Goal: Information Seeking & Learning: Learn about a topic

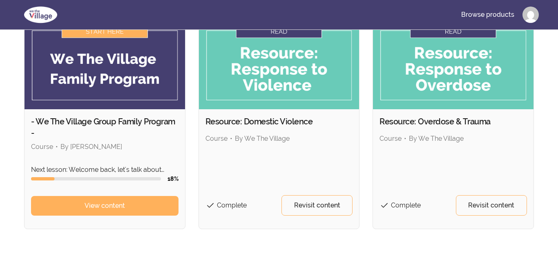
scroll to position [82, 0]
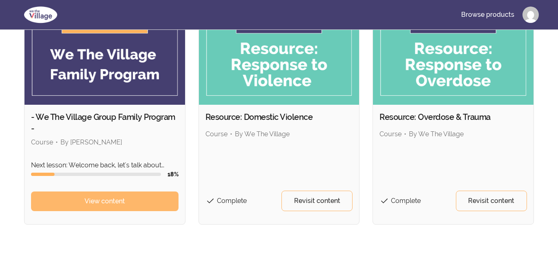
click at [119, 207] on link "View content" at bounding box center [104, 201] width 147 height 20
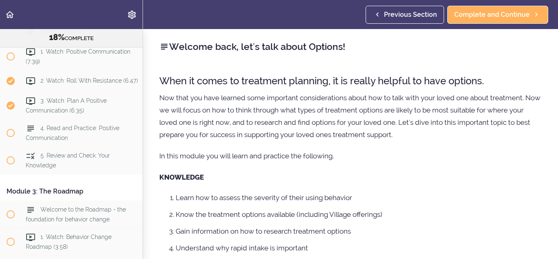
scroll to position [274, 0]
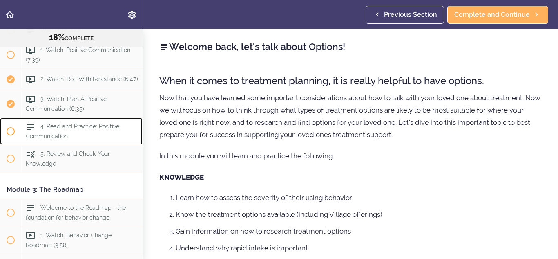
click at [67, 137] on span "4. Read and Practice: Positive Communication" at bounding box center [73, 131] width 94 height 16
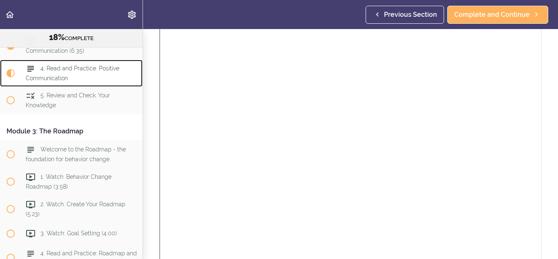
scroll to position [624, 0]
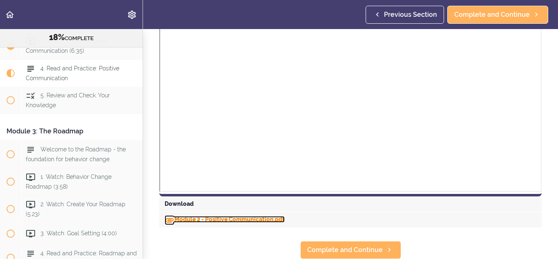
click at [271, 221] on link "Module 2 - Positive Communication.pdf" at bounding box center [225, 219] width 120 height 7
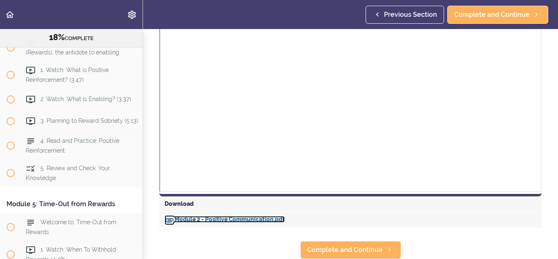
scroll to position [625, 0]
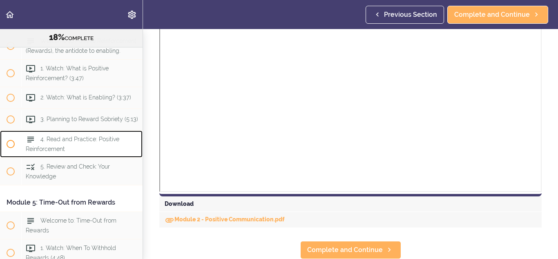
click at [102, 145] on div "4. Read and Practice: Positive Reinforcement" at bounding box center [81, 143] width 121 height 27
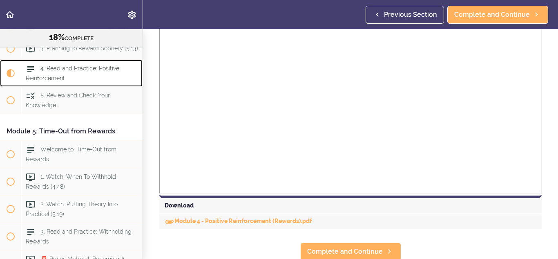
scroll to position [673, 0]
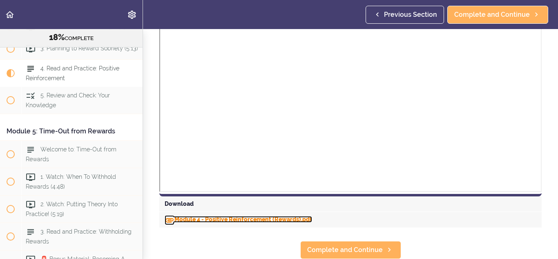
click at [267, 220] on link "Module 4 - Positive Reinforcement (Rewards).pdf" at bounding box center [238, 219] width 147 height 7
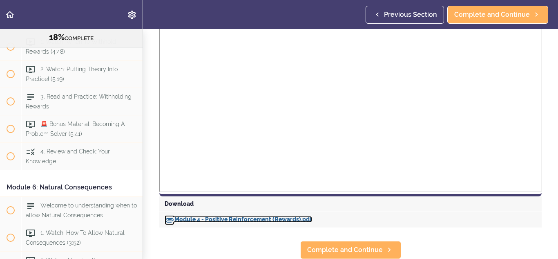
scroll to position [831, 0]
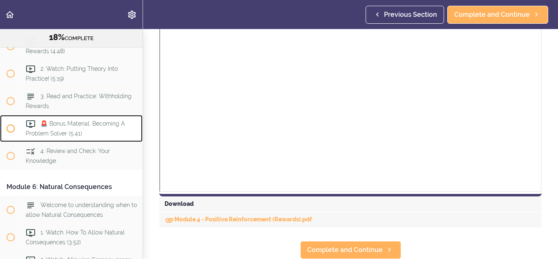
click at [79, 126] on span "🚨 Bonus Material: Becoming A Problem Solver (5:41)" at bounding box center [75, 128] width 99 height 16
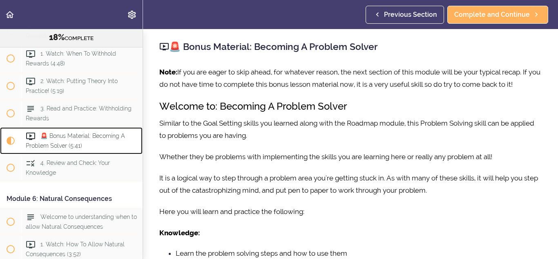
scroll to position [819, 0]
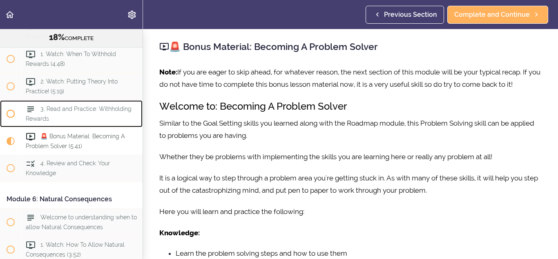
click at [119, 109] on span "3. Read and Practice: Withholding Rewards" at bounding box center [79, 113] width 106 height 16
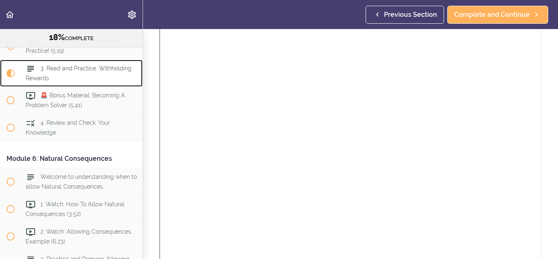
scroll to position [496, 0]
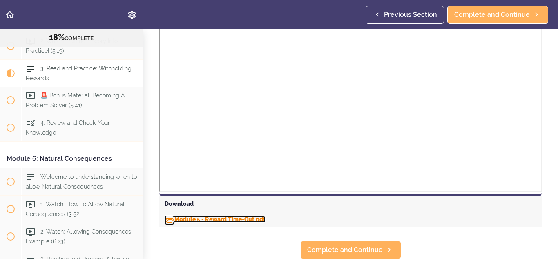
click at [255, 221] on link "Module 5 - Reward Time-Out.pdf" at bounding box center [215, 219] width 101 height 7
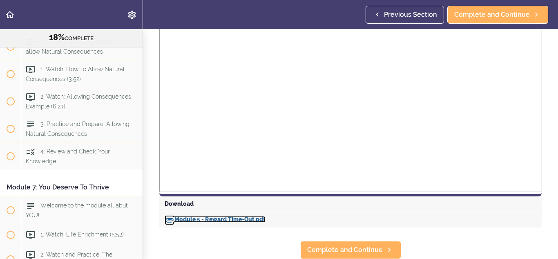
scroll to position [995, 0]
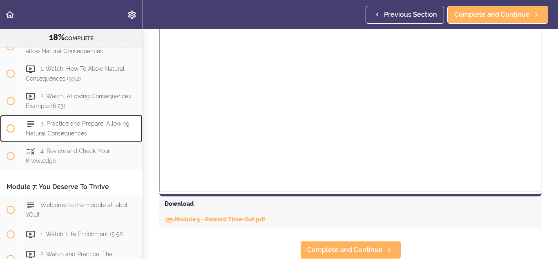
click at [96, 129] on div "3. Practice and Prepare: Allowing Natural Consequences" at bounding box center [81, 127] width 121 height 27
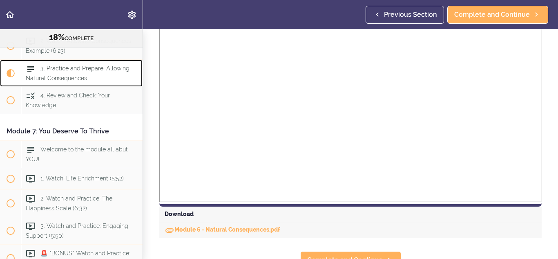
scroll to position [688, 0]
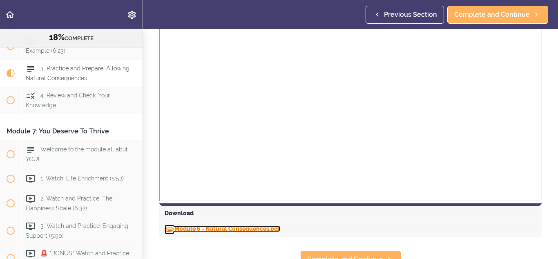
click at [250, 227] on link "Module 6 - Natural Consequences.pdf" at bounding box center [223, 228] width 116 height 7
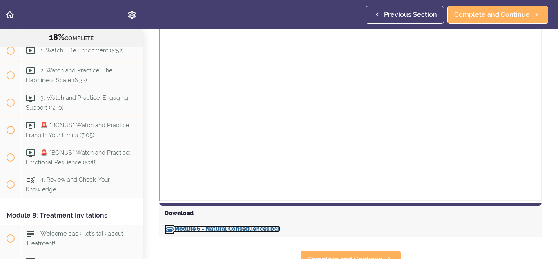
scroll to position [1179, 0]
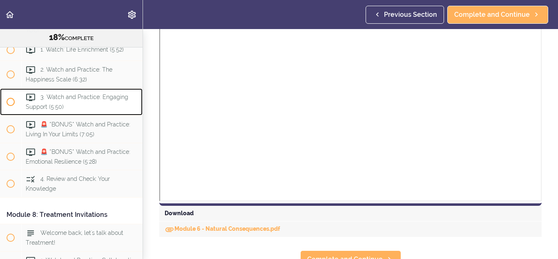
click at [110, 109] on div "3. Watch and Practice: Engaging Support (5:50)" at bounding box center [81, 101] width 121 height 27
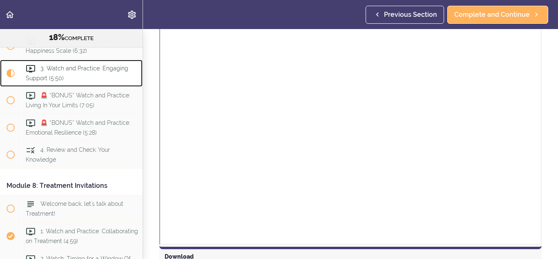
scroll to position [939, 0]
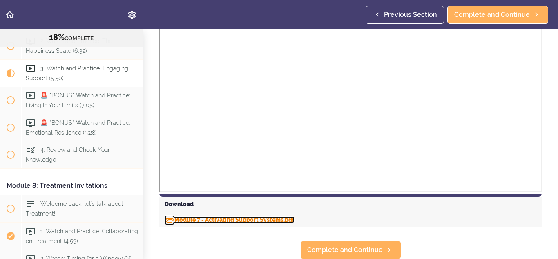
click at [279, 218] on link "Module 7 - Activating Support Systems.pdf" at bounding box center [230, 219] width 130 height 7
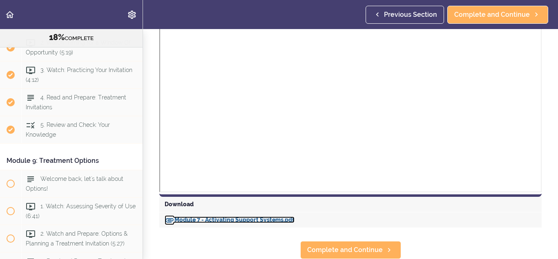
scroll to position [1424, 0]
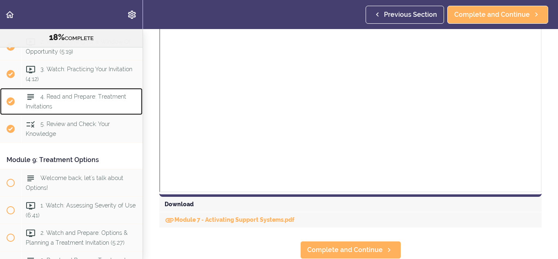
click at [99, 96] on span "4. Read and Prepare: Treatment Invitations" at bounding box center [76, 102] width 100 height 16
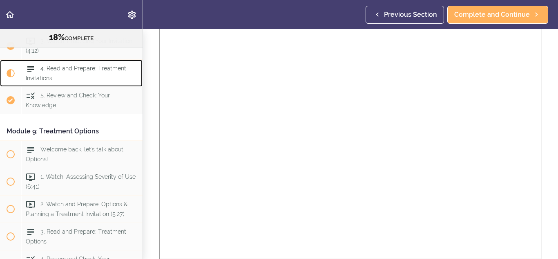
scroll to position [613, 0]
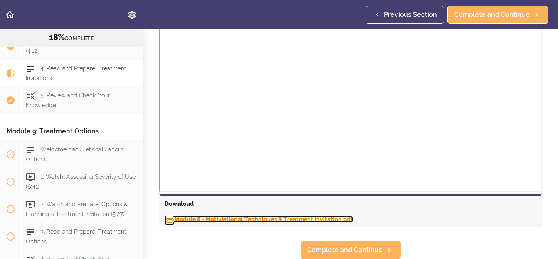
click at [311, 221] on link "Module 8 - Motiviational Techniques & Treatment Invitation.pdf" at bounding box center [259, 219] width 188 height 7
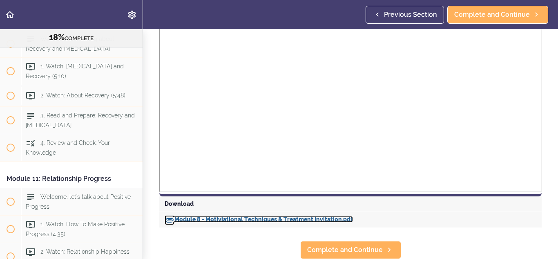
scroll to position [1739, 0]
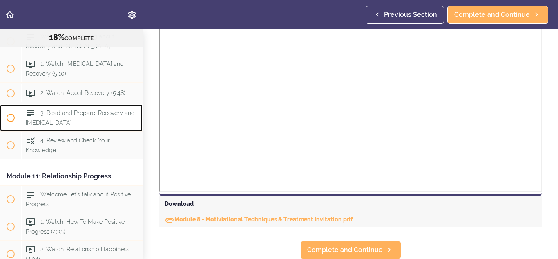
click at [116, 106] on div "3. Read and Prepare: Recovery and [MEDICAL_DATA]" at bounding box center [81, 117] width 121 height 27
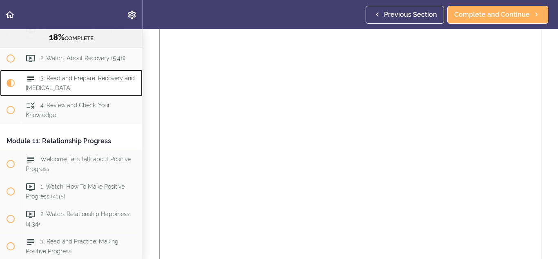
scroll to position [535, 0]
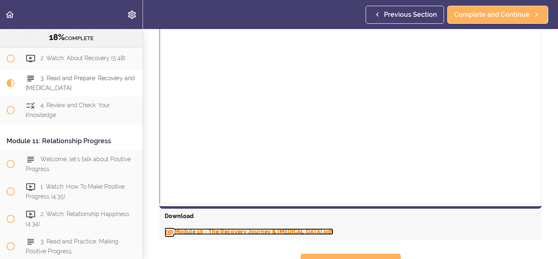
click at [292, 228] on link "Module 10 - The Recovery Journey & [MEDICAL_DATA].pdf" at bounding box center [249, 231] width 169 height 7
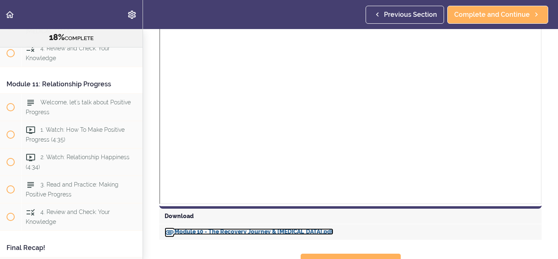
scroll to position [1833, 0]
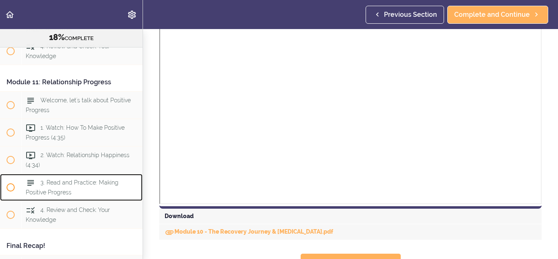
click at [112, 179] on span "3. Read and Practice: Making Positive Progress" at bounding box center [72, 187] width 93 height 16
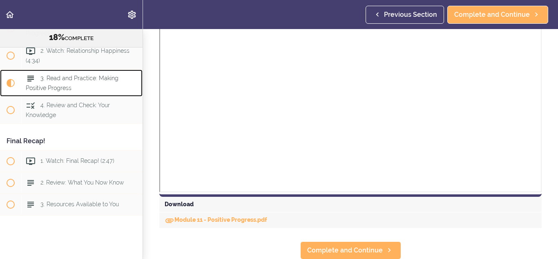
scroll to position [548, 0]
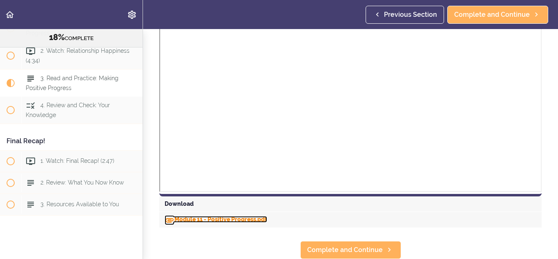
click at [266, 221] on link "Module 11 - Positive Progress.pdf" at bounding box center [216, 219] width 103 height 7
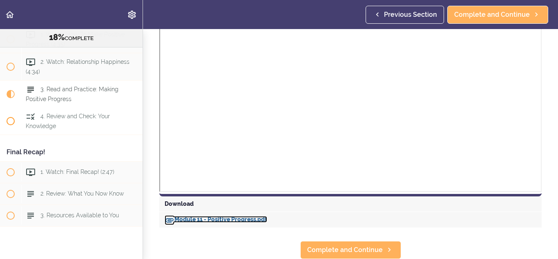
scroll to position [1945, 0]
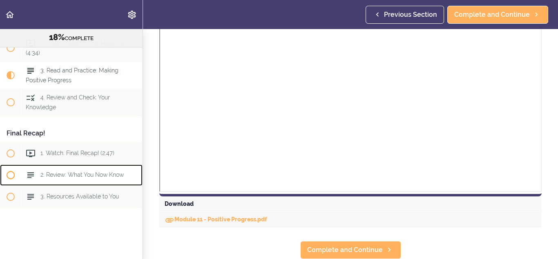
click at [93, 171] on span "2. Review: What You Now Know" at bounding box center [81, 174] width 83 height 7
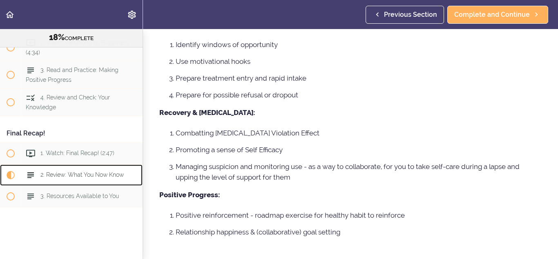
scroll to position [381, 0]
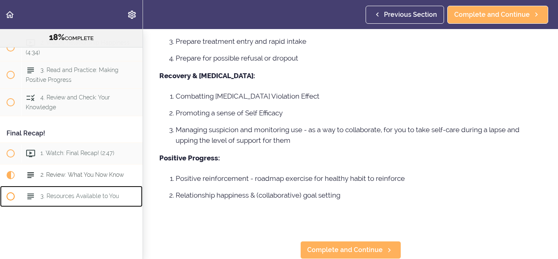
click at [107, 192] on span "3. Resources Available to You" at bounding box center [79, 195] width 78 height 7
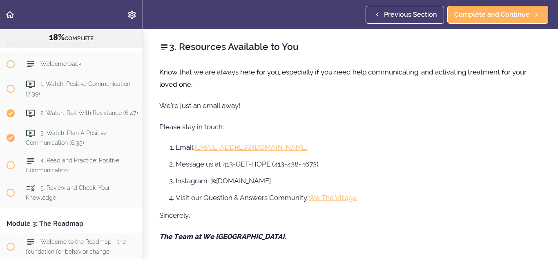
scroll to position [239, 0]
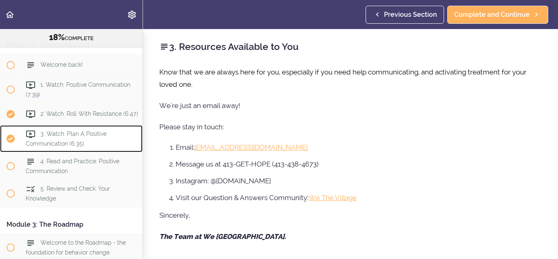
click at [104, 132] on div "3. Watch: Plan A Positive Communication (6:35)" at bounding box center [81, 138] width 121 height 27
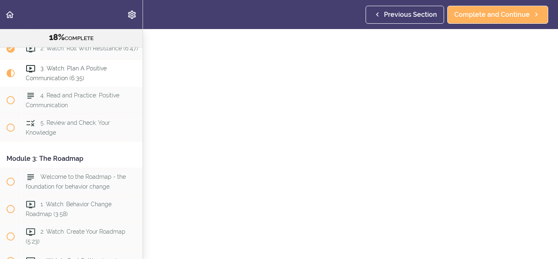
scroll to position [71, 0]
